Goal: Check status

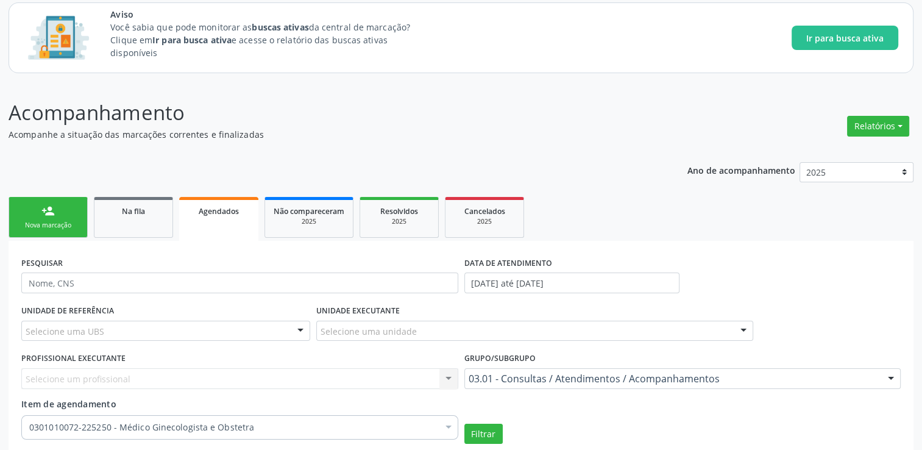
scroll to position [37, 0]
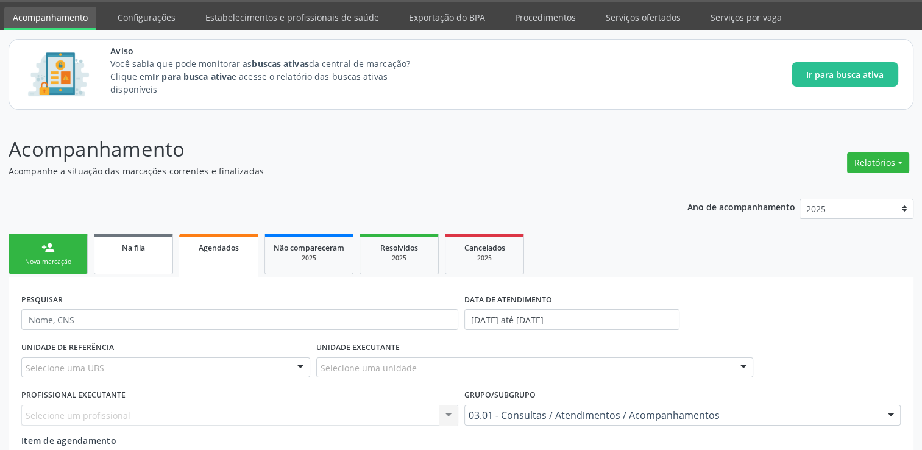
drag, startPoint x: 134, startPoint y: 226, endPoint x: 136, endPoint y: 240, distance: 14.2
click at [136, 241] on div "Na fila" at bounding box center [133, 247] width 61 height 13
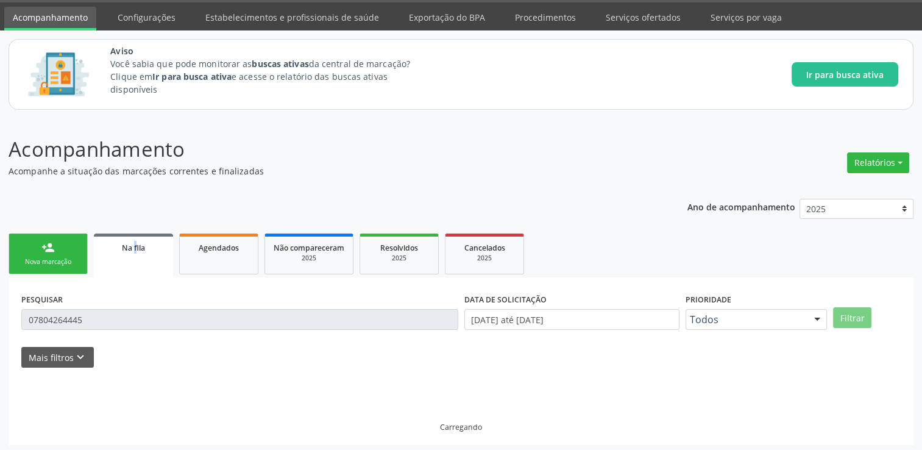
scroll to position [10, 0]
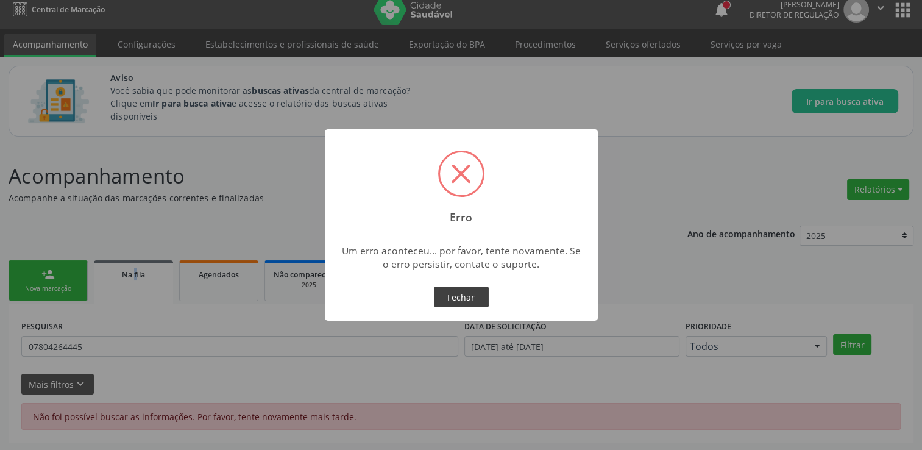
click at [469, 294] on button "Fechar" at bounding box center [461, 296] width 55 height 21
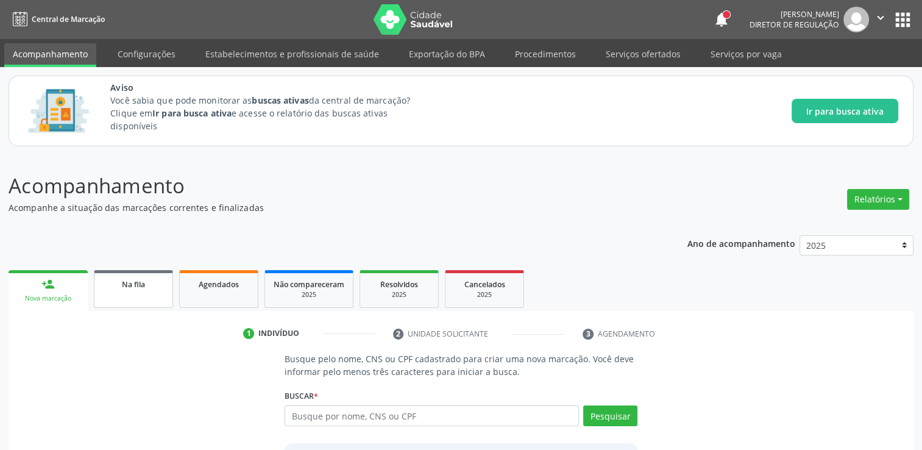
click at [147, 287] on div "Na fila" at bounding box center [133, 283] width 61 height 13
